Goal: Information Seeking & Learning: Learn about a topic

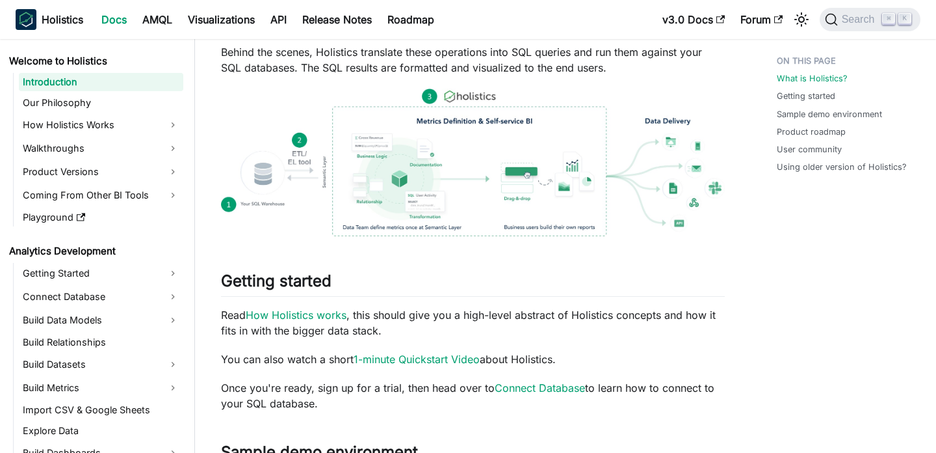
scroll to position [106, 0]
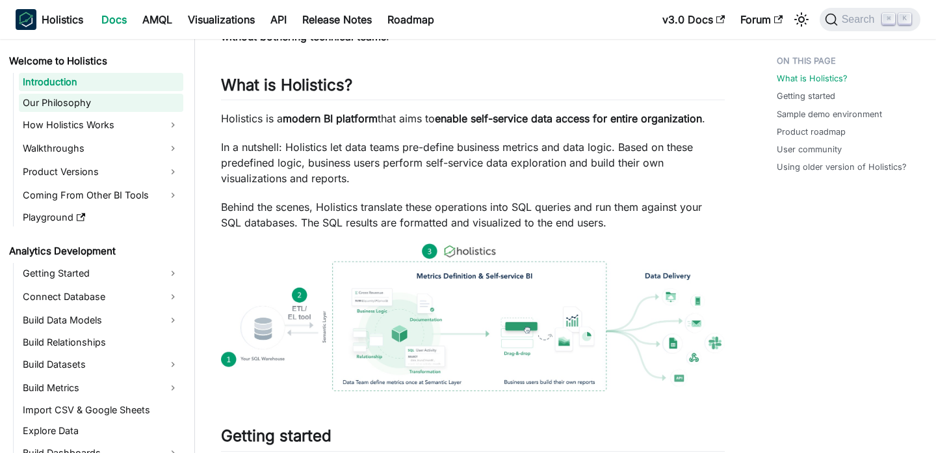
click at [99, 109] on link "Our Philosophy" at bounding box center [101, 103] width 164 height 18
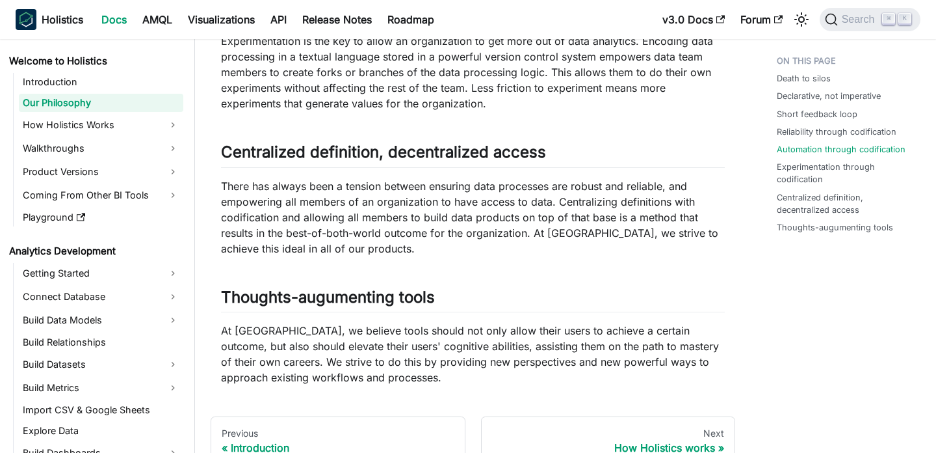
scroll to position [1177, 0]
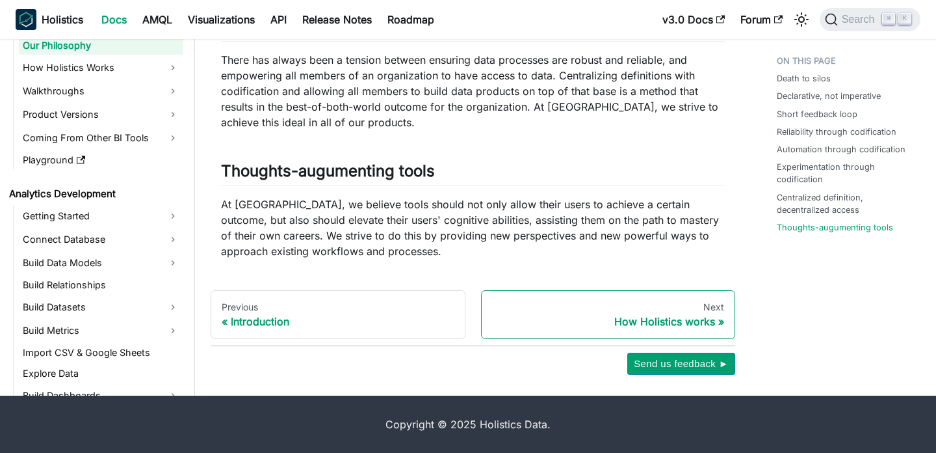
click at [607, 312] on link "Next How Holistics works" at bounding box center [608, 314] width 255 height 49
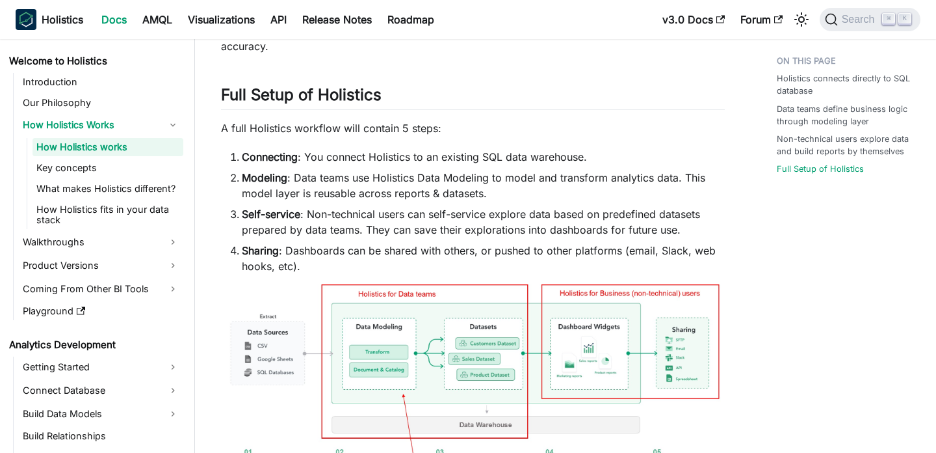
scroll to position [886, 0]
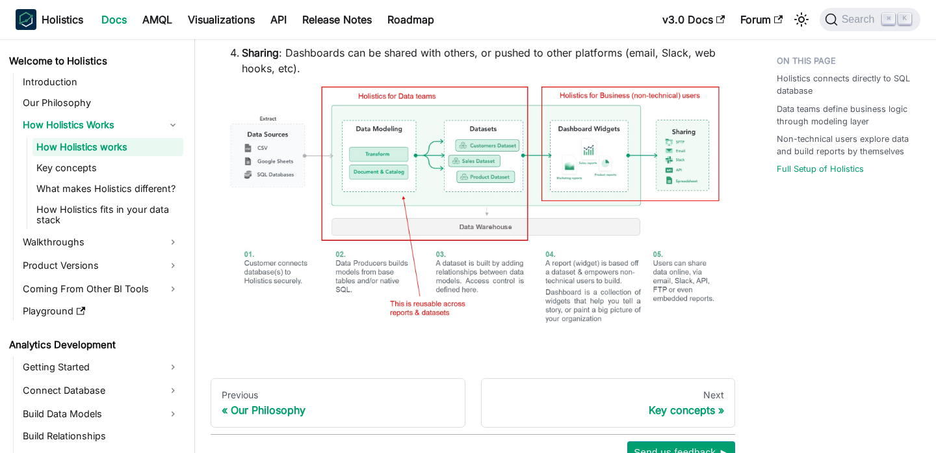
click at [420, 151] on img at bounding box center [473, 214] width 504 height 256
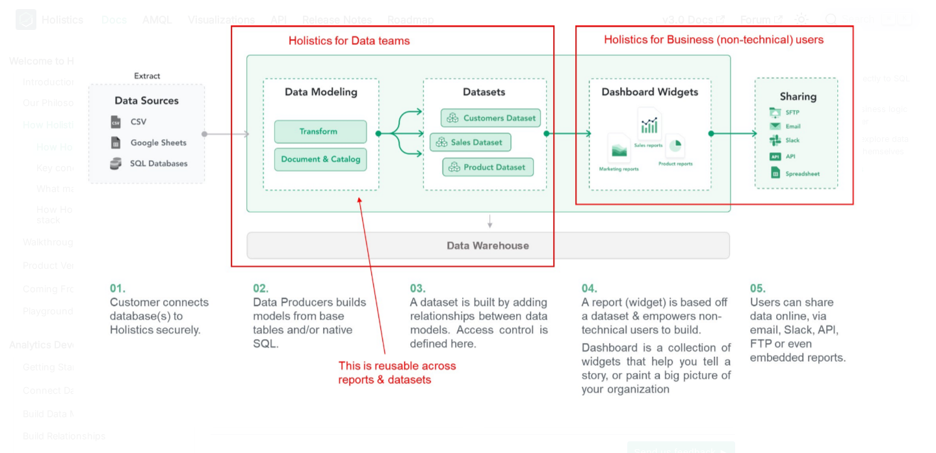
click at [420, 151] on img at bounding box center [467, 225] width 789 height 401
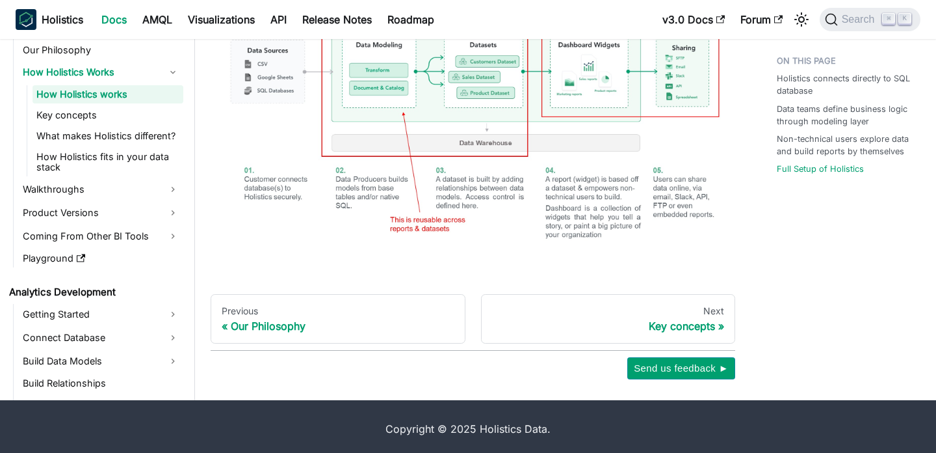
scroll to position [975, 0]
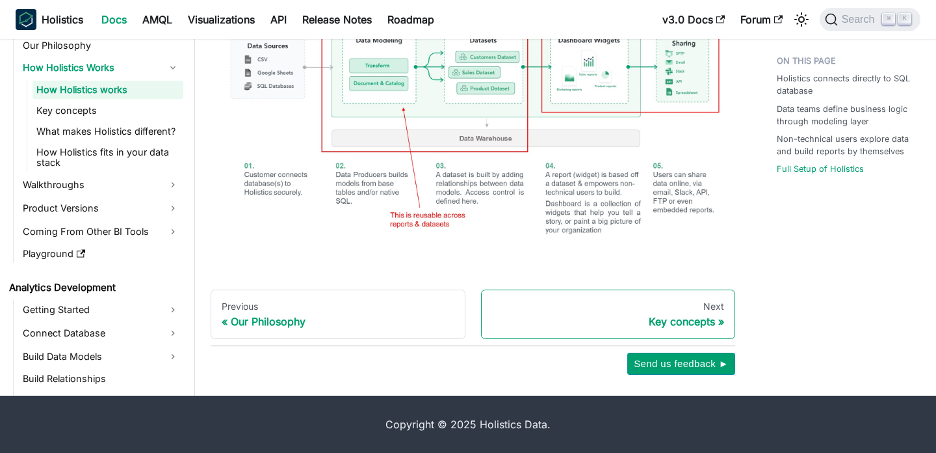
click at [597, 327] on div "Key concepts" at bounding box center [608, 321] width 233 height 13
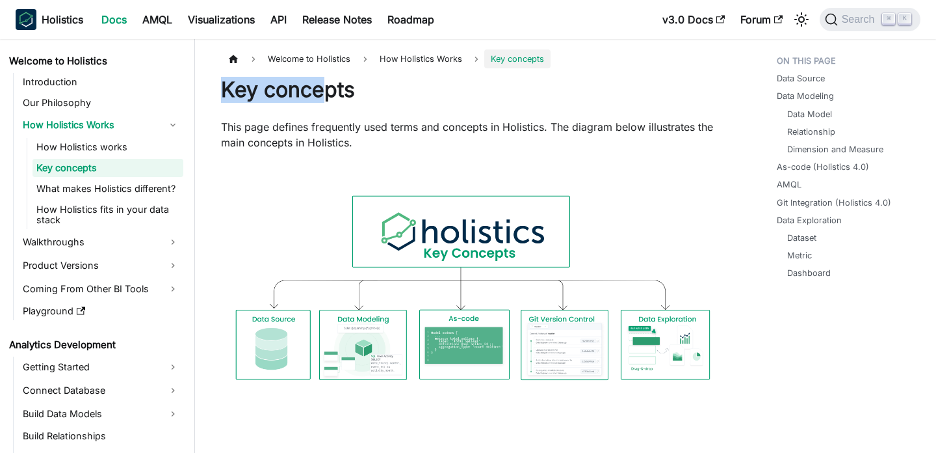
drag, startPoint x: 365, startPoint y: 77, endPoint x: 321, endPoint y: 82, distance: 44.5
click at [321, 82] on h1 "Key concepts" at bounding box center [473, 90] width 504 height 26
drag, startPoint x: 356, startPoint y: 86, endPoint x: 267, endPoint y: 99, distance: 89.9
click at [267, 99] on h1 "Key concepts" at bounding box center [473, 90] width 504 height 26
copy h1 "concepts"
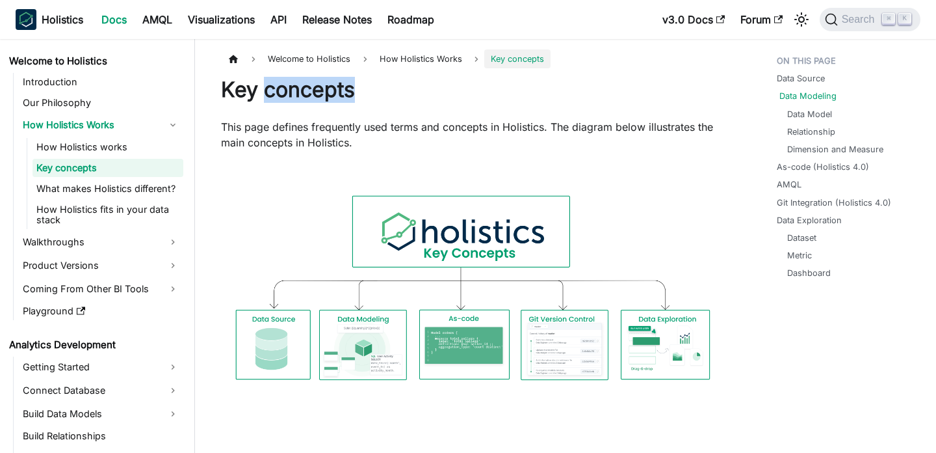
click at [825, 94] on link "Data Modeling" at bounding box center [808, 96] width 57 height 12
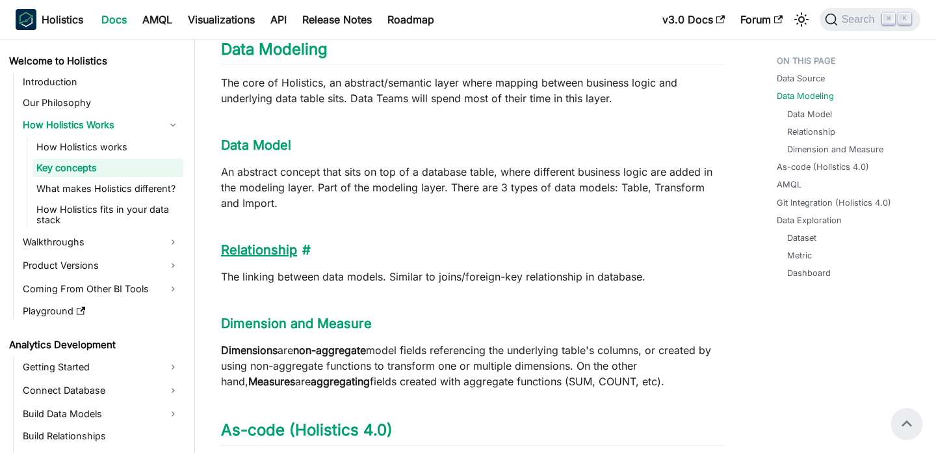
scroll to position [505, 0]
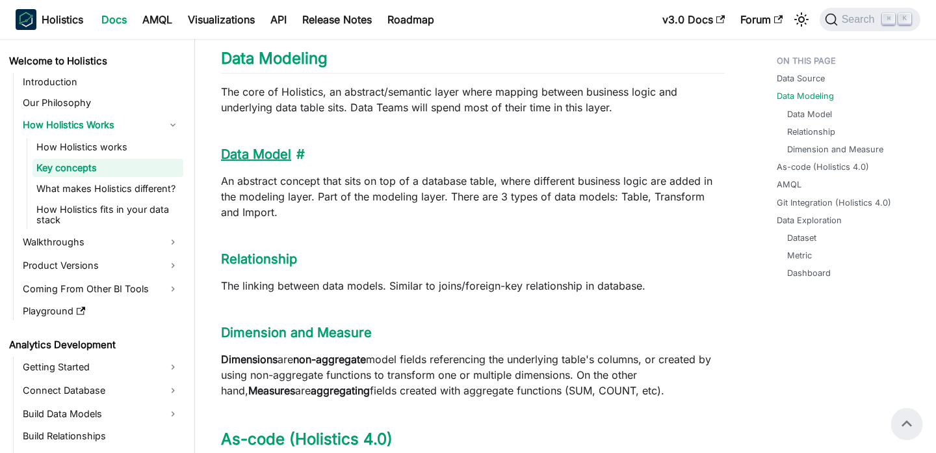
click at [261, 159] on link "Data Model" at bounding box center [256, 154] width 70 height 16
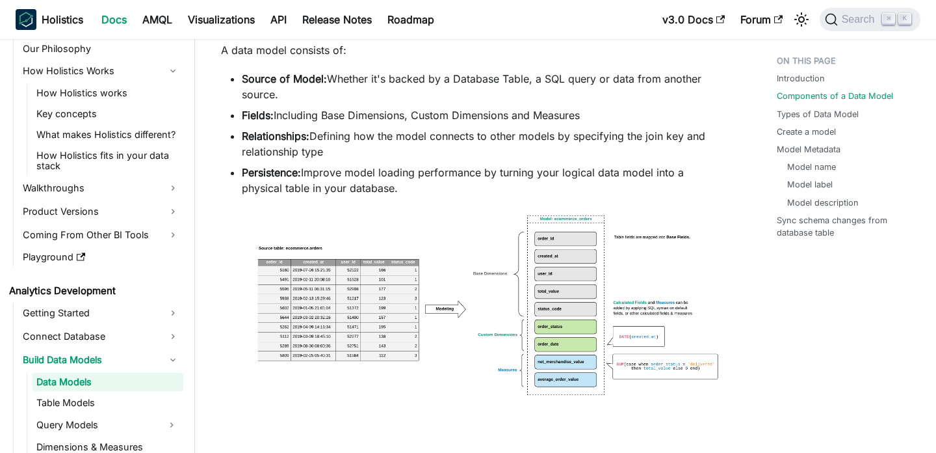
scroll to position [645, 0]
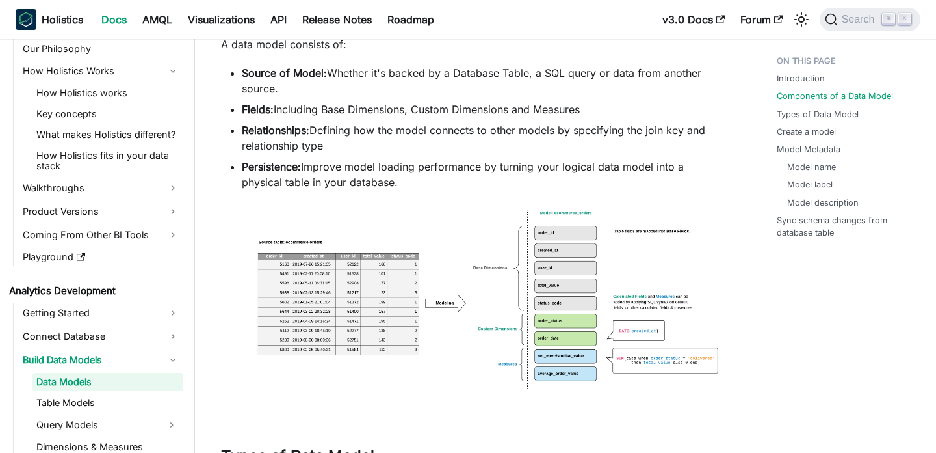
click at [519, 209] on img at bounding box center [473, 307] width 504 height 209
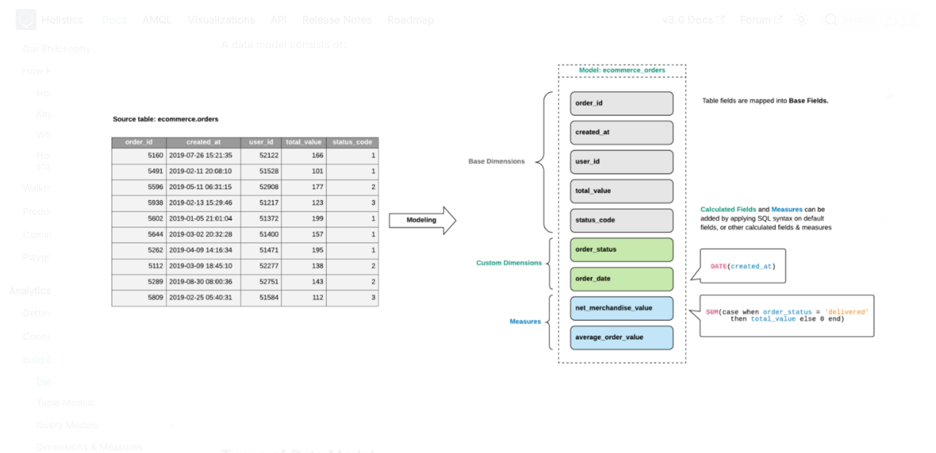
click at [466, 244] on img at bounding box center [468, 226] width 835 height 346
